Goal: Task Accomplishment & Management: Manage account settings

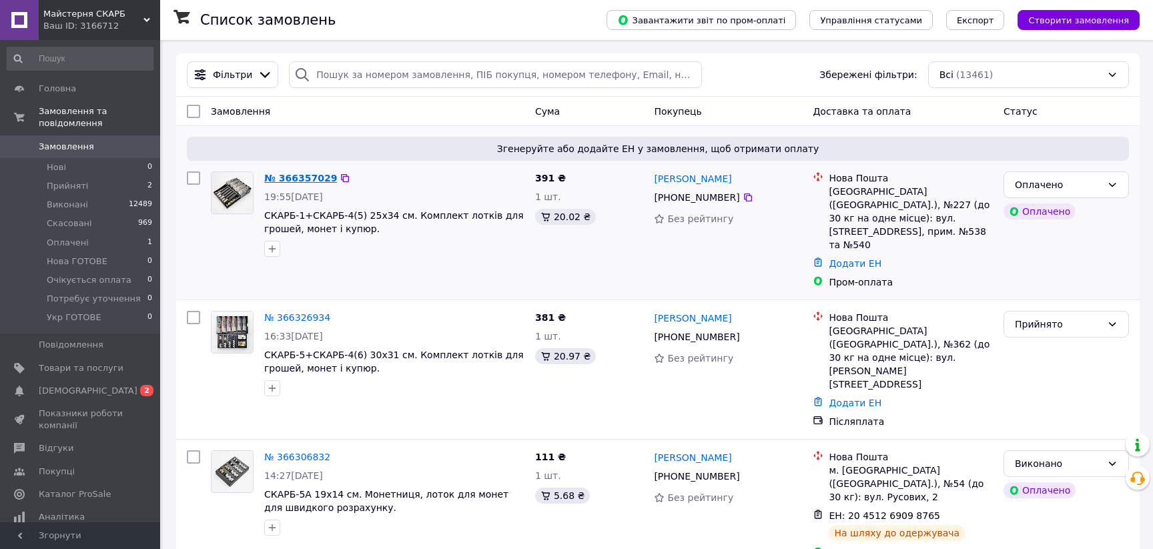
click at [286, 179] on link "№ 366357029" at bounding box center [300, 178] width 73 height 11
click at [306, 184] on link "№ 366357029" at bounding box center [297, 178] width 66 height 11
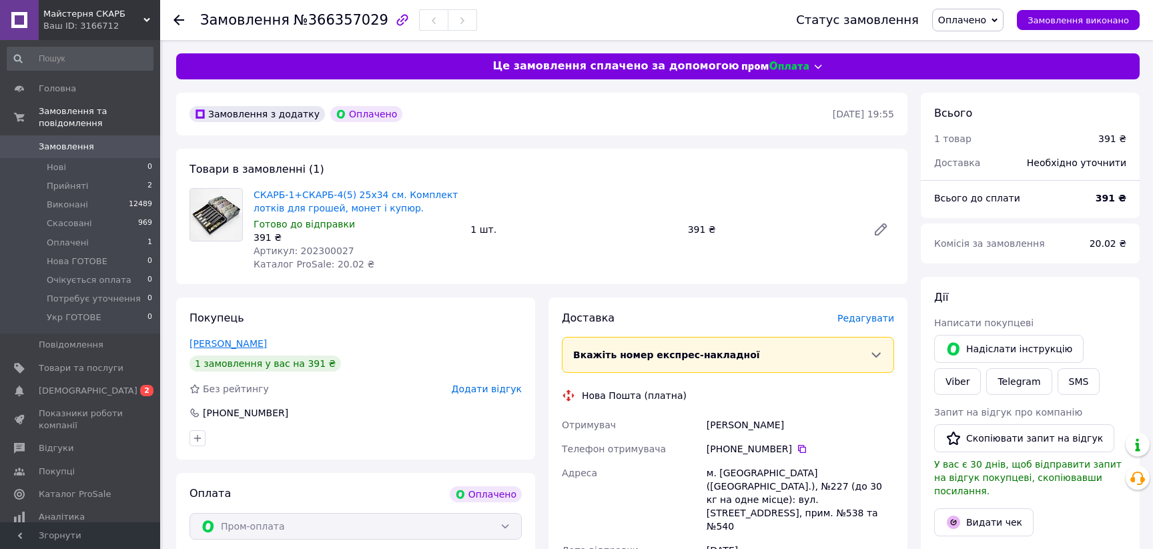
click at [228, 349] on link "[PERSON_NAME]" at bounding box center [228, 343] width 77 height 11
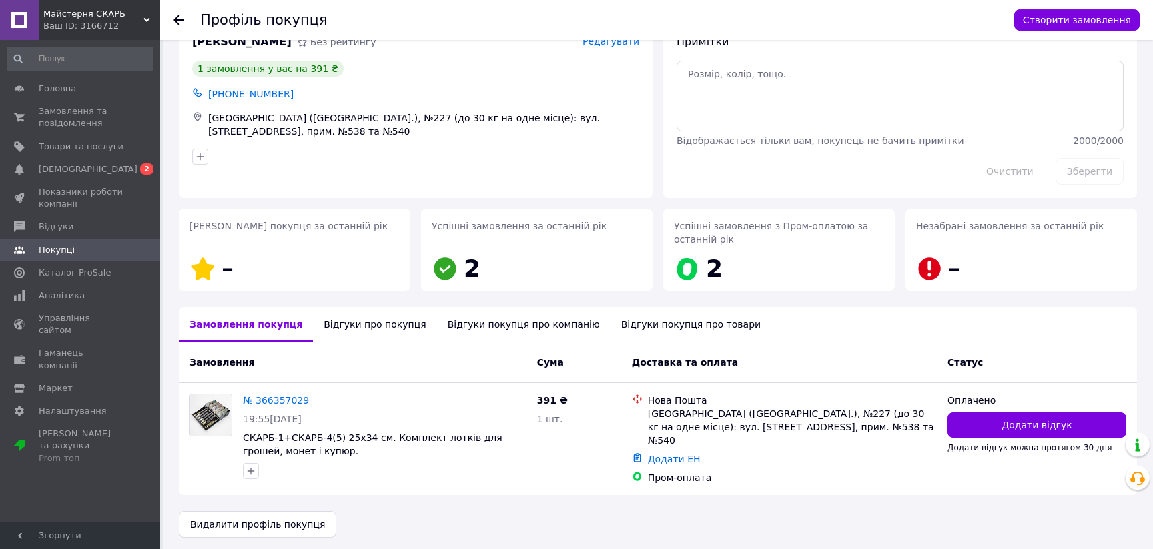
scroll to position [50, 0]
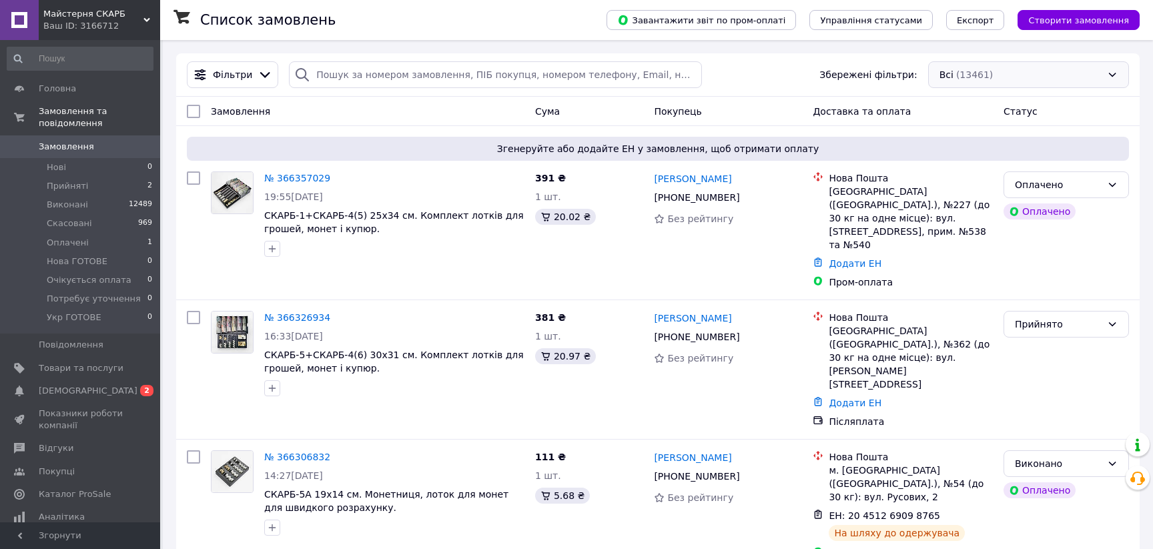
click at [1054, 79] on div "Всі (13461)" at bounding box center [1028, 74] width 201 height 27
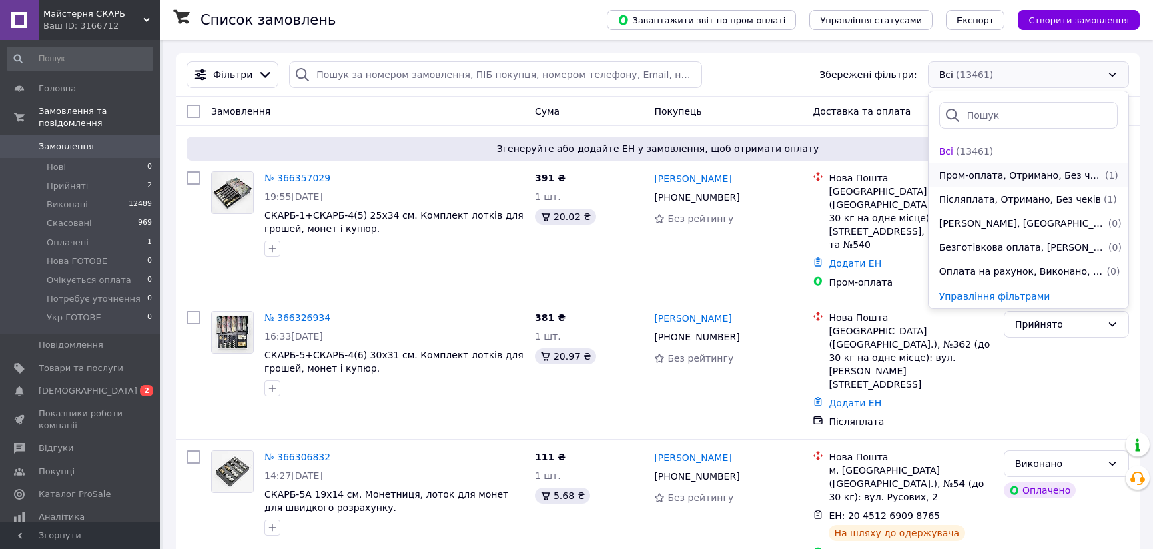
click at [1024, 176] on span "Пром-оплата, Отримано, Без чеків" at bounding box center [1021, 175] width 163 height 13
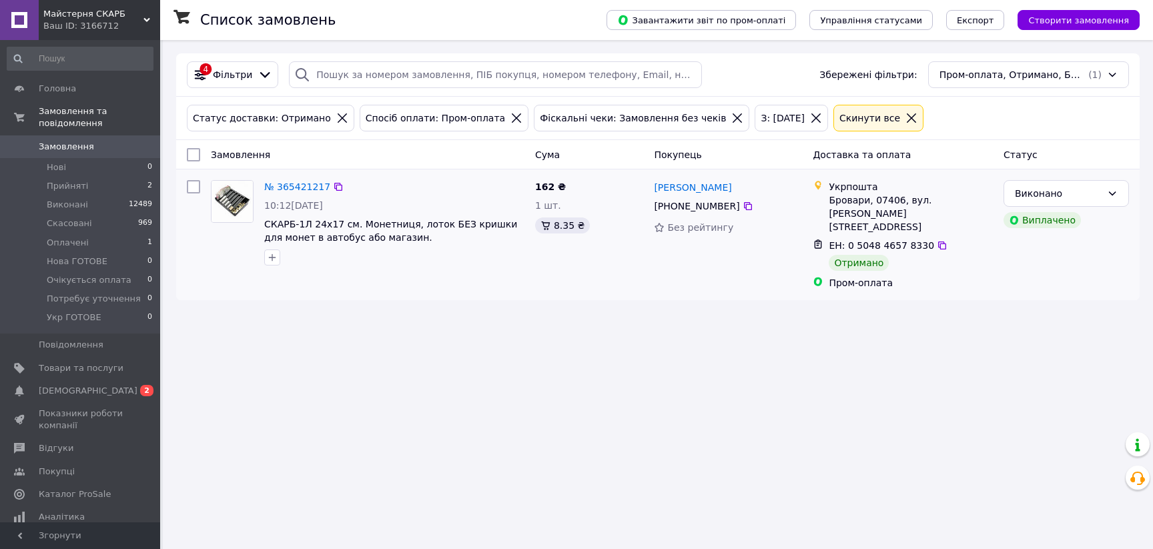
click at [192, 192] on input "checkbox" at bounding box center [193, 186] width 13 height 13
checkbox input "true"
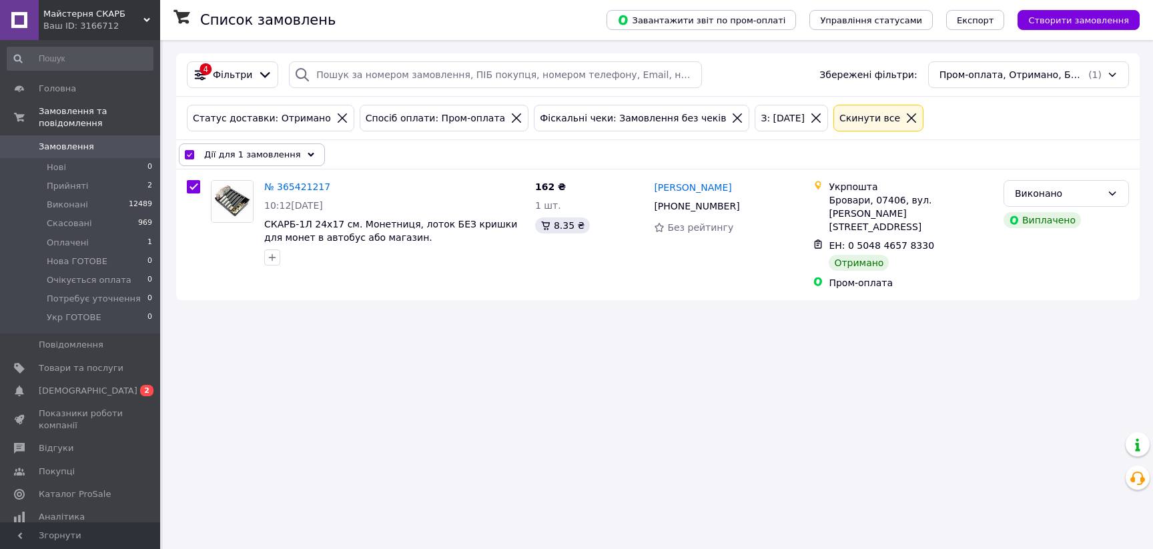
click at [273, 155] on span "Дії для 1 замовлення" at bounding box center [252, 154] width 97 height 13
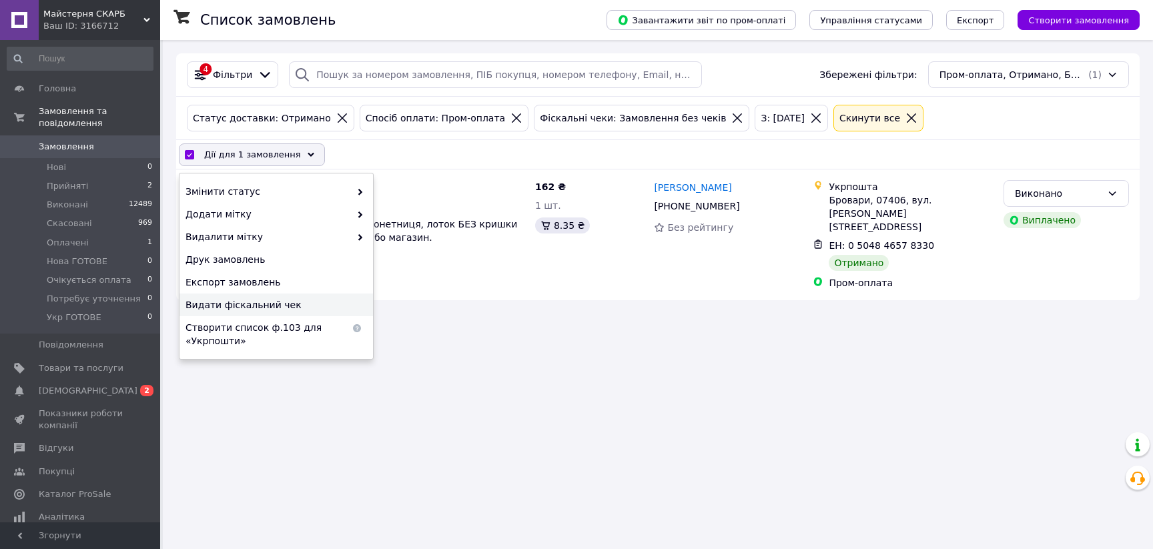
click at [241, 312] on span "Видати фіскальний чек" at bounding box center [275, 304] width 178 height 13
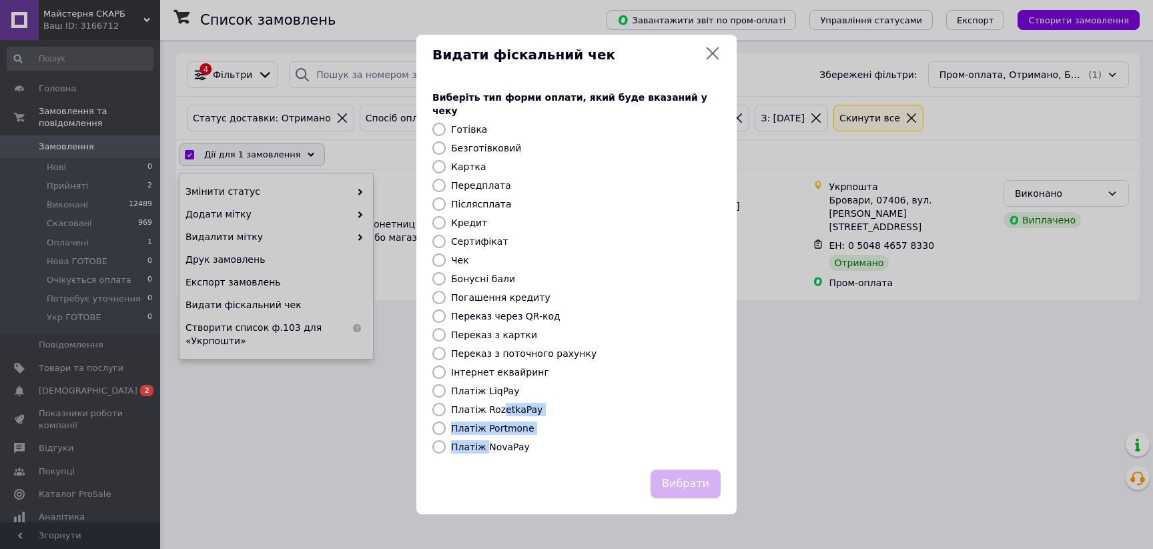
drag, startPoint x: 488, startPoint y: 459, endPoint x: 503, endPoint y: 416, distance: 46.0
click at [503, 416] on div "Виберіть тип форми оплати, який буде вказаний у чеку Готівка Безготівковий Карт…" at bounding box center [576, 272] width 320 height 395
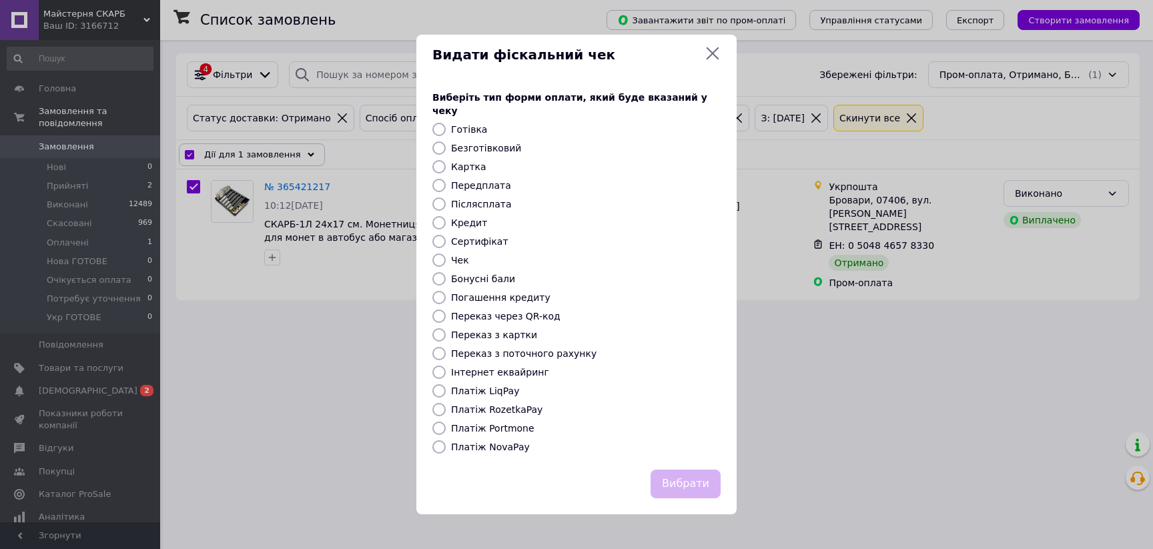
click at [440, 415] on input "Платіж RozetkaPay" at bounding box center [438, 409] width 13 height 13
radio input "true"
click at [682, 498] on button "Вибрати" at bounding box center [686, 484] width 70 height 29
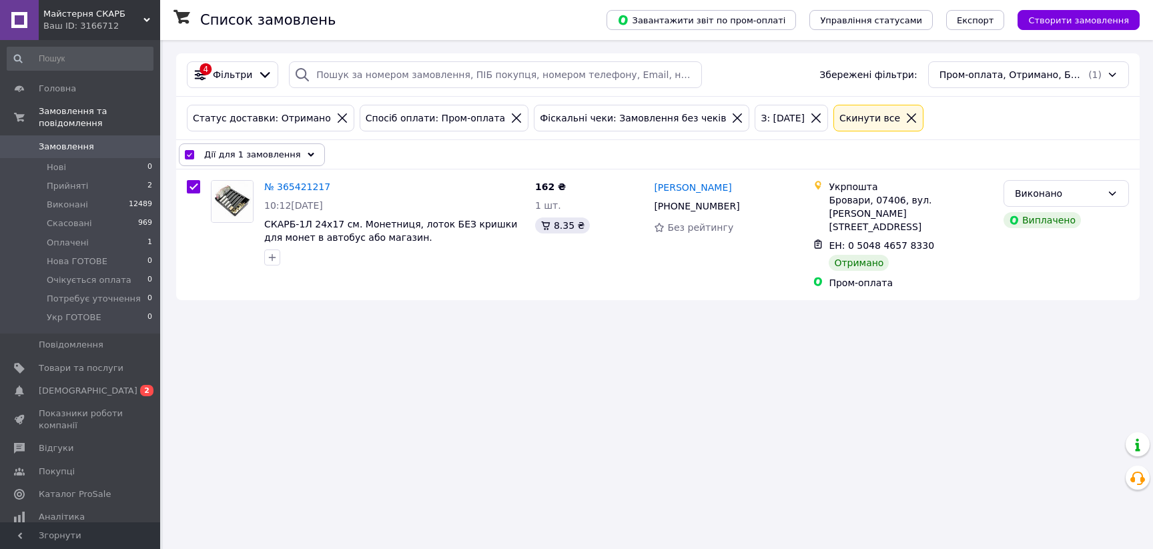
click at [1000, 69] on div "Пром-оплата, Отримано, Без чеків (1)" at bounding box center [1028, 74] width 201 height 27
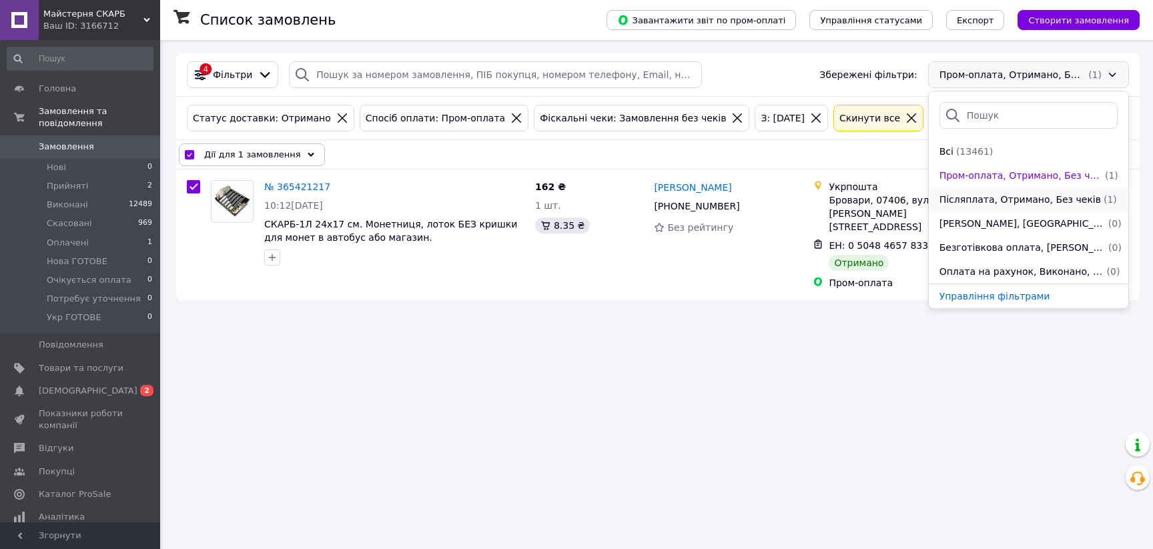
click at [984, 206] on span "Післяплата, Отримано, Без чеків" at bounding box center [1020, 199] width 161 height 13
checkbox input "false"
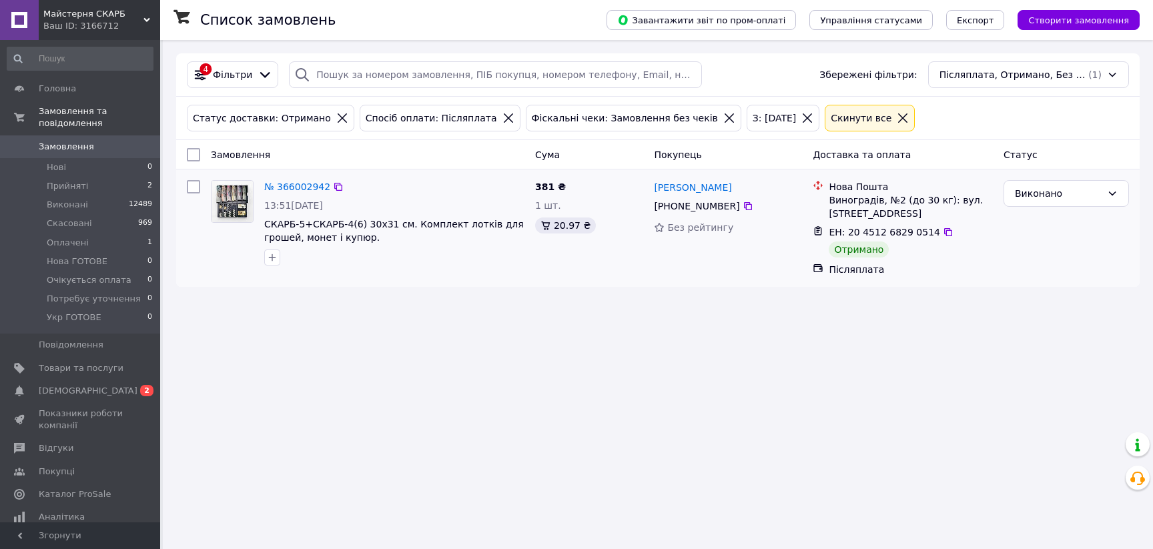
click at [186, 186] on div at bounding box center [194, 228] width 24 height 107
click at [191, 191] on input "checkbox" at bounding box center [193, 186] width 13 height 13
checkbox input "true"
click at [267, 159] on span "Дії для 1 замовлення" at bounding box center [252, 154] width 97 height 13
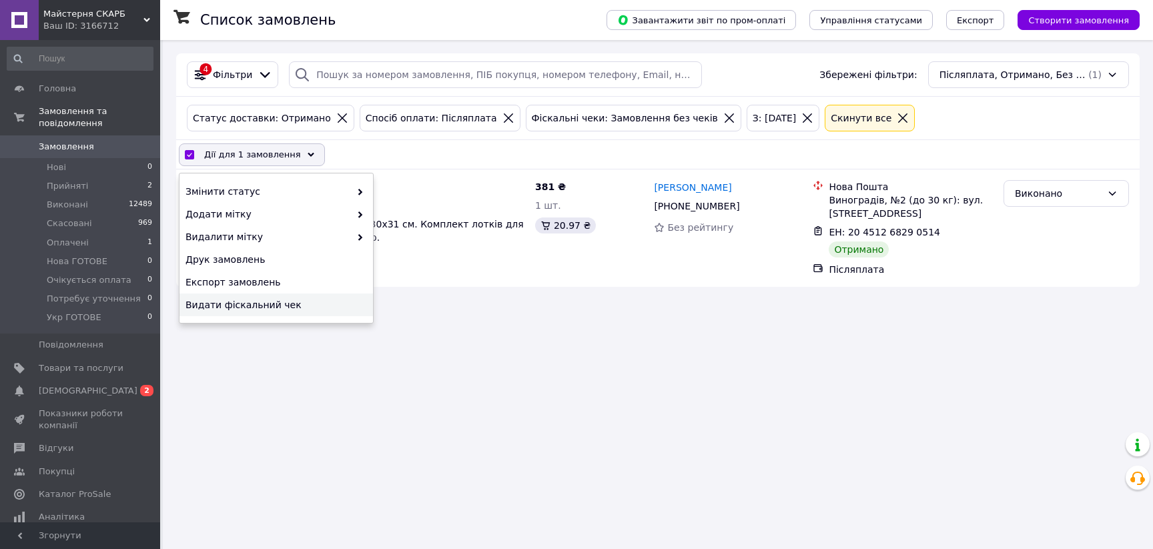
click at [267, 312] on span "Видати фіскальний чек" at bounding box center [275, 304] width 178 height 13
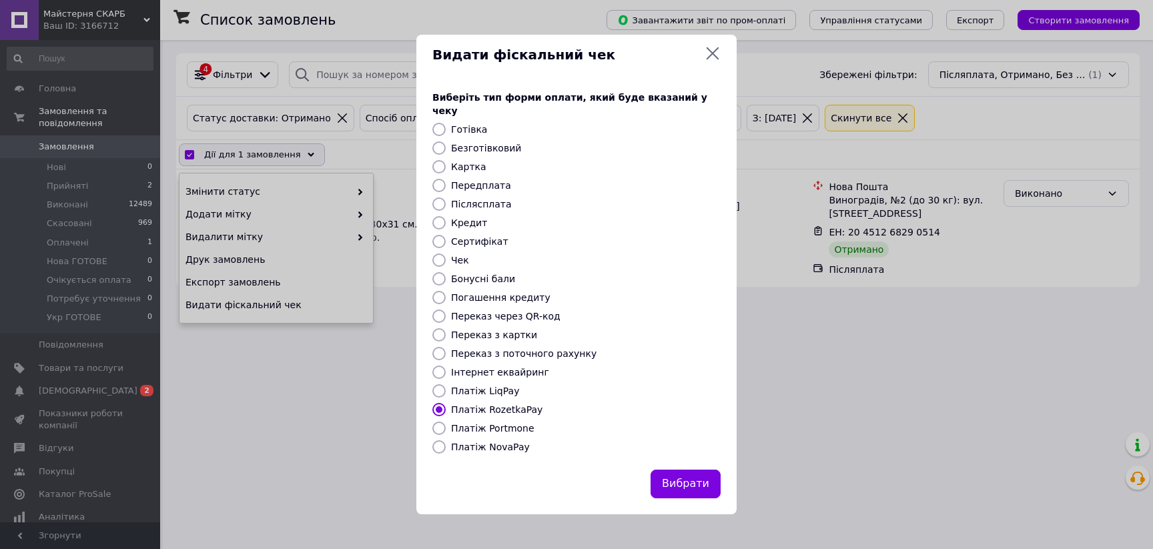
click at [439, 454] on input "Платіж NovaPay" at bounding box center [438, 446] width 13 height 13
radio input "true"
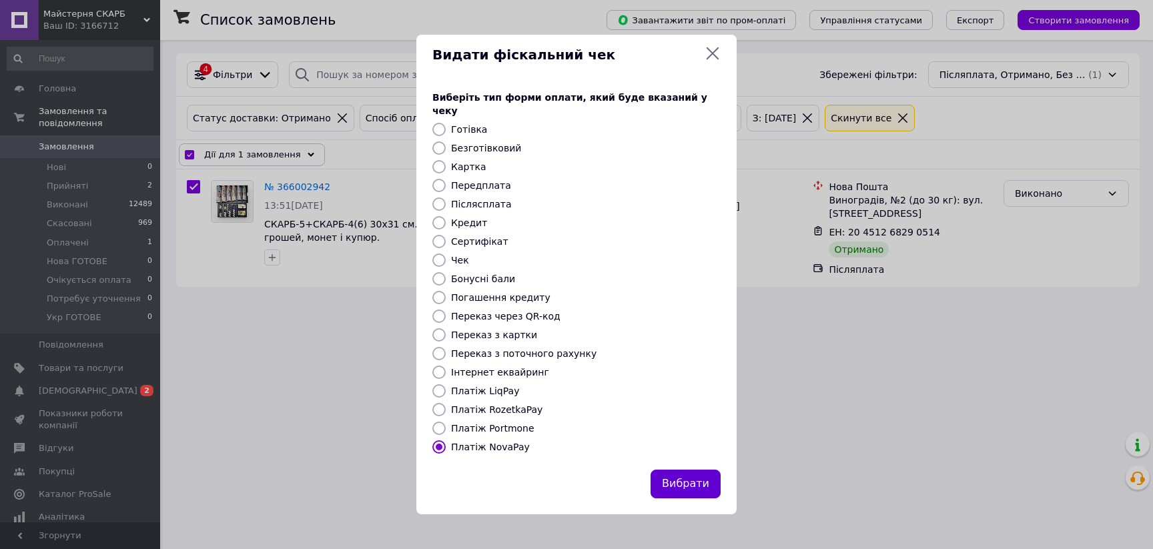
click at [703, 498] on button "Вибрати" at bounding box center [686, 484] width 70 height 29
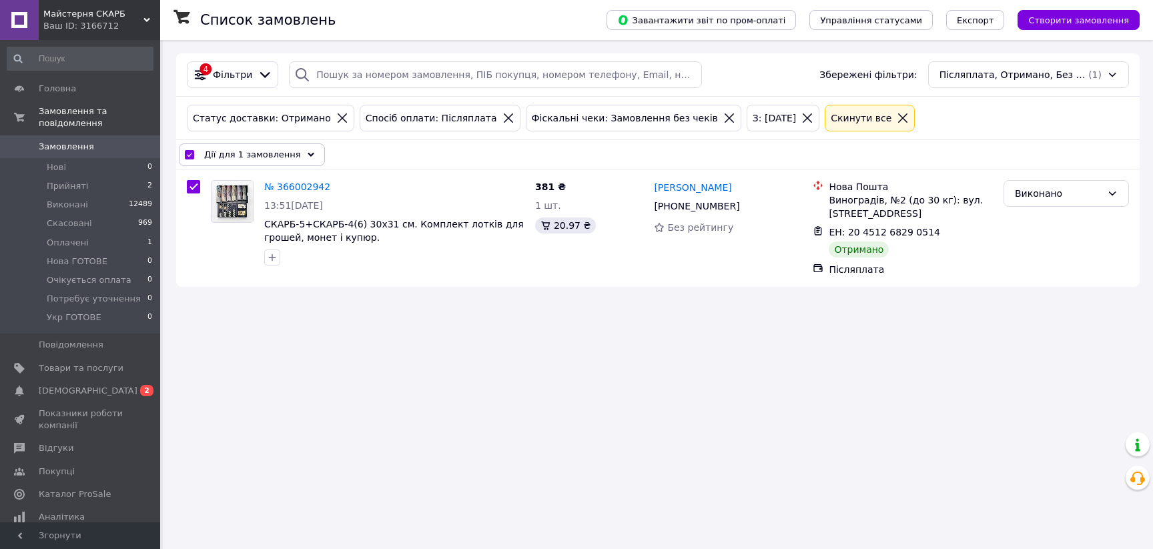
click at [868, 121] on div "Cкинути все" at bounding box center [861, 118] width 66 height 15
checkbox input "false"
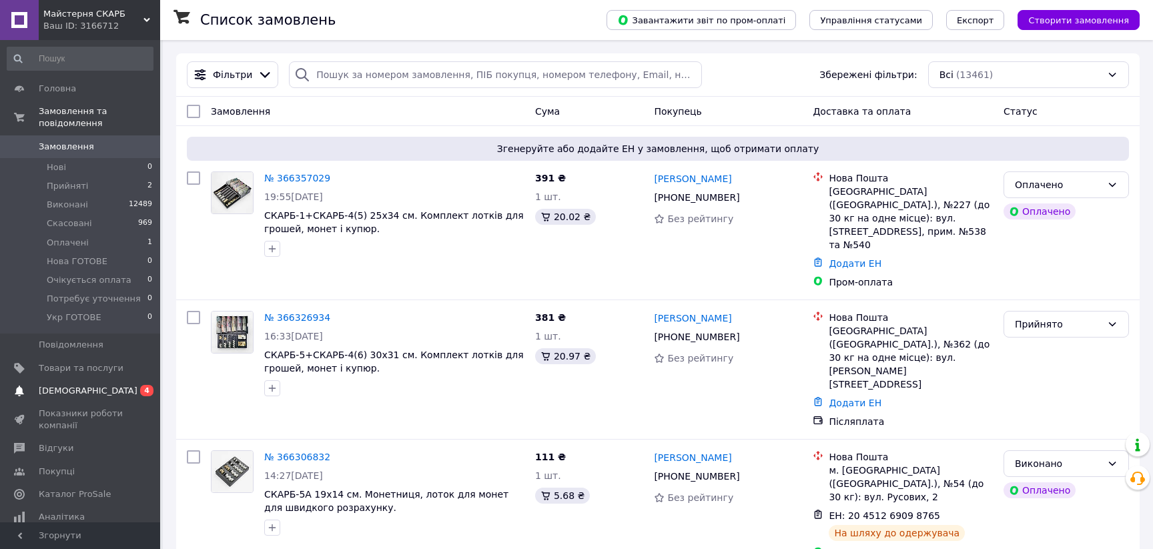
click at [78, 385] on span "[DEMOGRAPHIC_DATA]" at bounding box center [88, 391] width 99 height 12
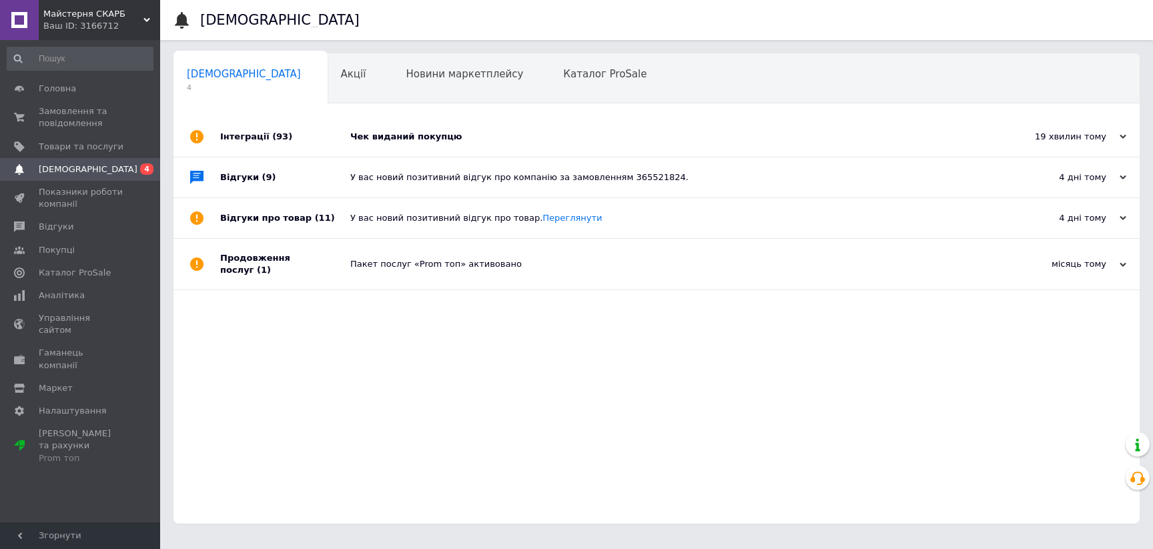
click at [256, 135] on div "Інтеграції (93)" at bounding box center [285, 137] width 130 height 40
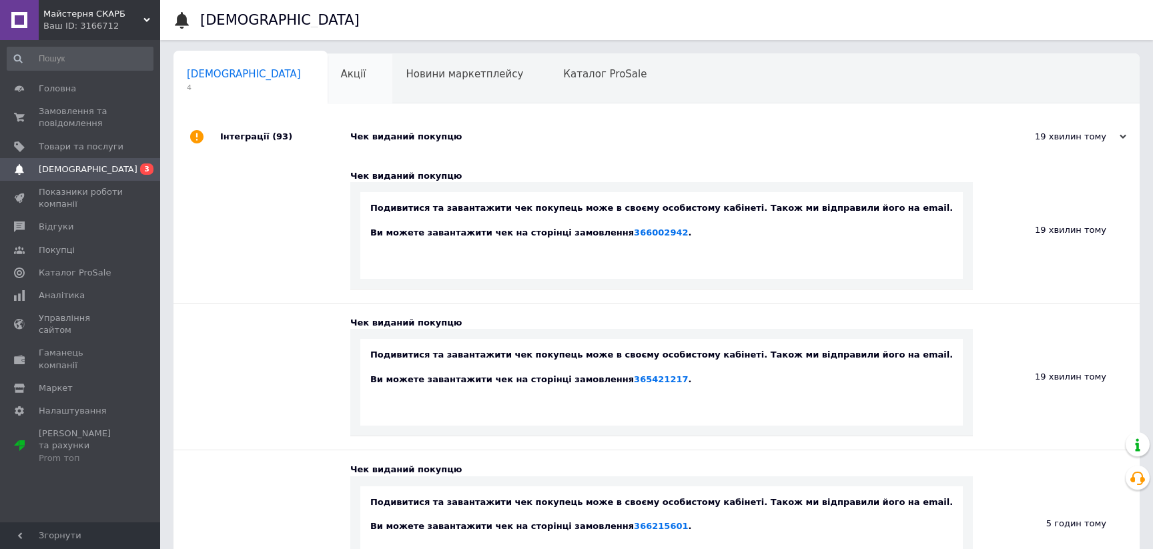
click at [341, 79] on span "Акції" at bounding box center [353, 74] width 25 height 12
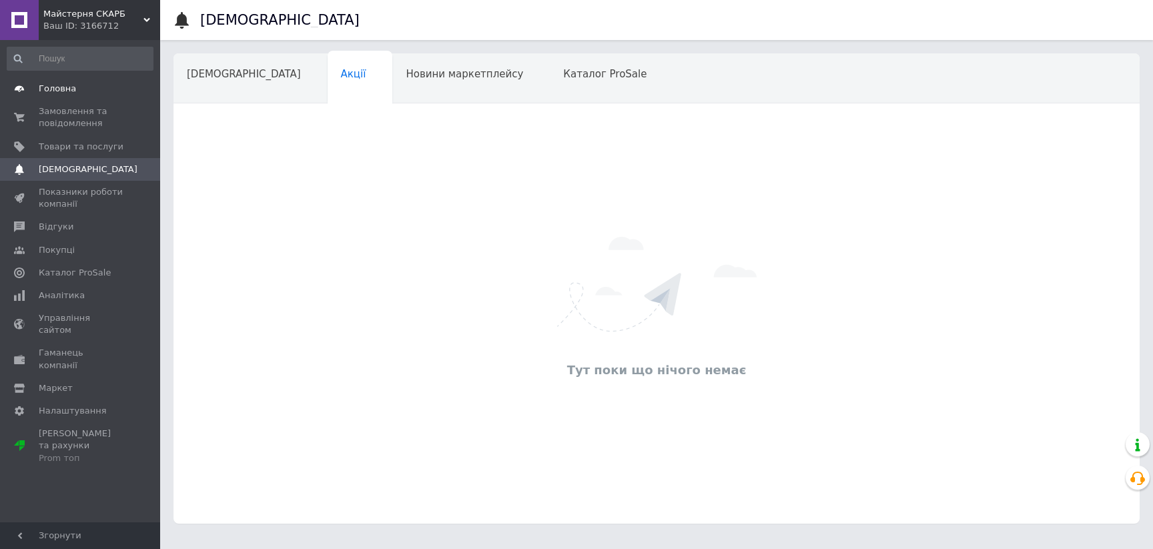
click at [61, 95] on link "Головна" at bounding box center [80, 88] width 160 height 23
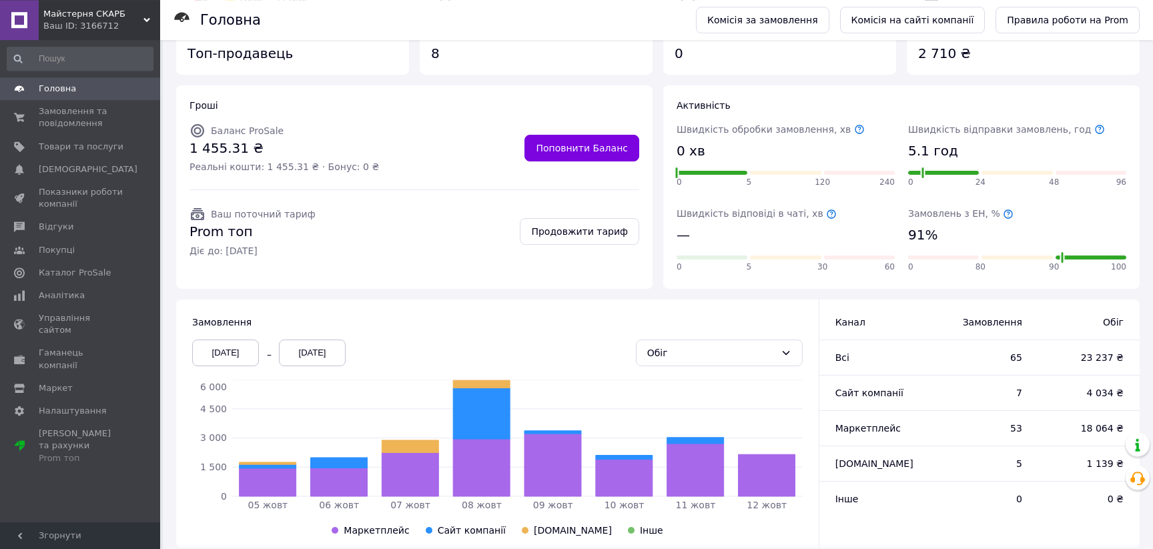
scroll to position [162, 0]
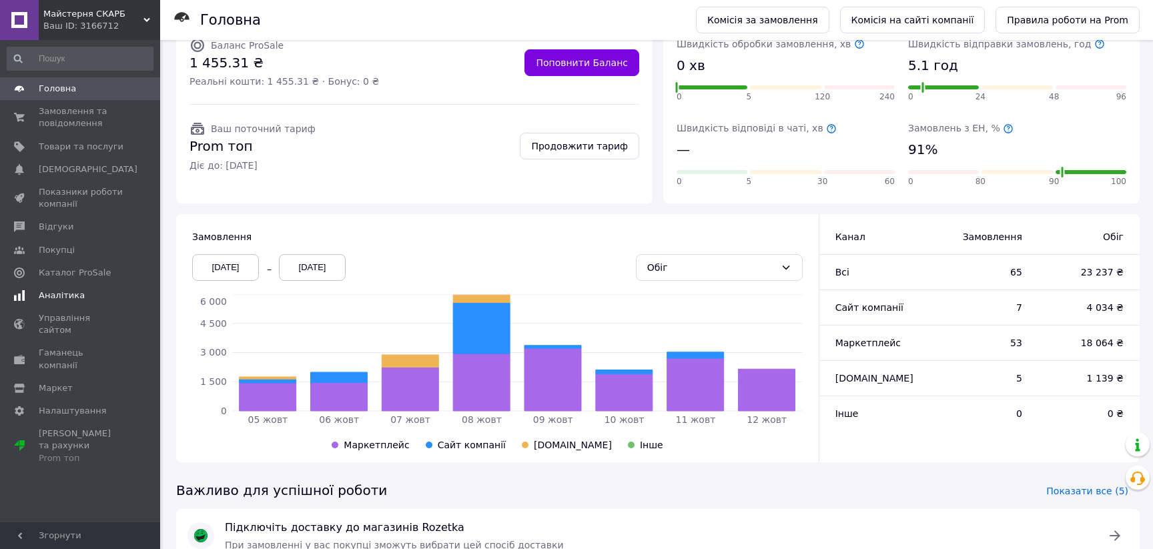
click at [66, 296] on span "Аналітика" at bounding box center [62, 296] width 46 height 12
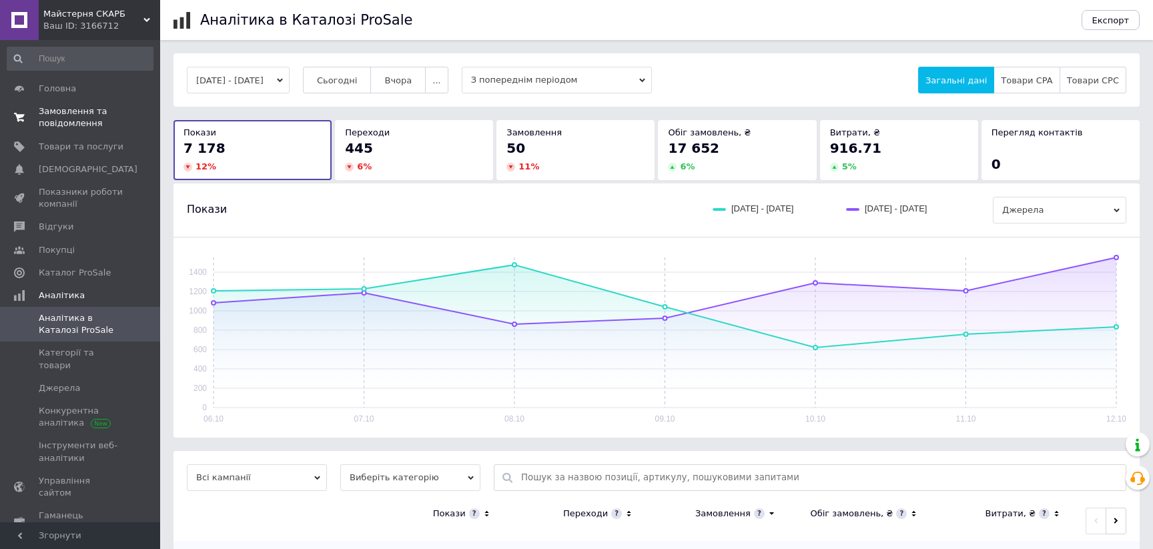
click at [51, 108] on span "Замовлення та повідомлення" at bounding box center [81, 117] width 85 height 24
